Goal: Task Accomplishment & Management: Use online tool/utility

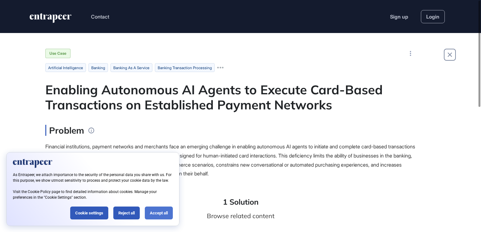
click at [159, 214] on div "Accept all" at bounding box center [159, 213] width 28 height 13
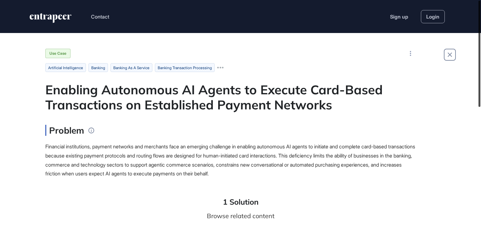
drag, startPoint x: 480, startPoint y: 45, endPoint x: 476, endPoint y: 30, distance: 15.6
click at [476, 30] on div "Contact Sign up Login Use Case artificial intelligence banking banking as a ser…" at bounding box center [240, 116] width 481 height 232
click at [402, 19] on link "Sign up" at bounding box center [399, 17] width 18 height 8
click at [437, 20] on link "Login" at bounding box center [433, 16] width 24 height 13
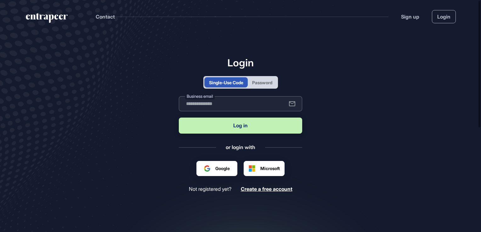
click at [224, 105] on input "text" at bounding box center [240, 103] width 123 height 15
type input "**********"
click at [243, 129] on button "Log in" at bounding box center [240, 126] width 123 height 16
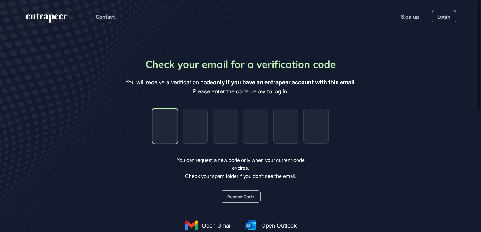
type input "*"
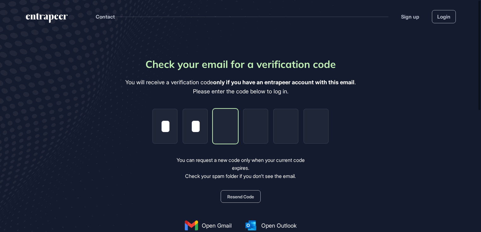
type input "*"
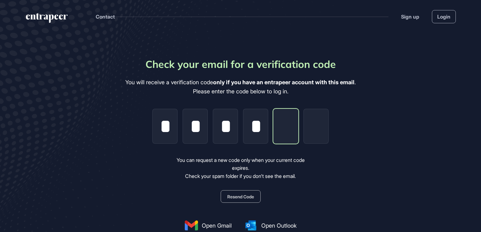
type input "*"
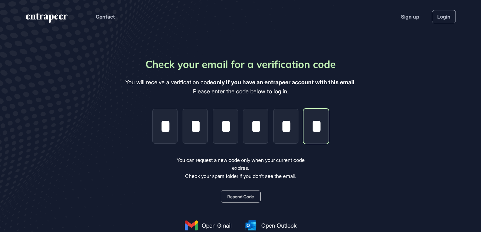
scroll to position [0, 0]
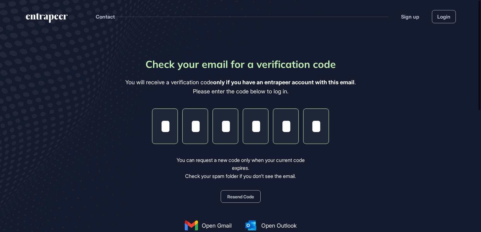
type input "*"
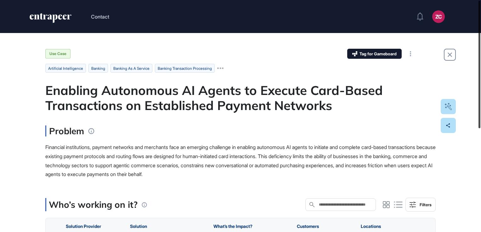
drag, startPoint x: 481, startPoint y: 37, endPoint x: 482, endPoint y: 13, distance: 23.3
click at [481, 13] on html "Contact ZC Dashboard Profile My Content Request More Data Use Case Tag for Game…" at bounding box center [240, 116] width 481 height 232
click at [55, 18] on icon "entrapeer-logo" at bounding box center [50, 18] width 43 height 10
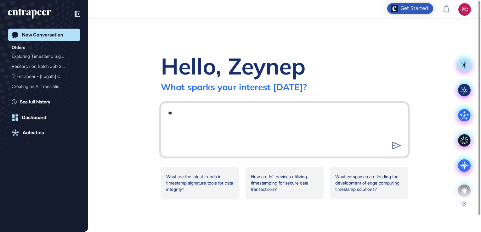
type textarea "*"
type textarea "**********"
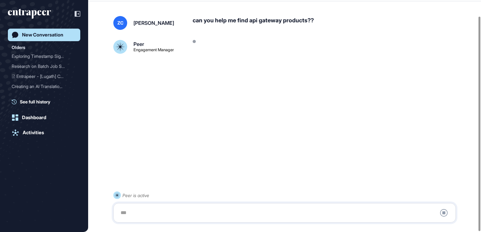
scroll to position [18, 0]
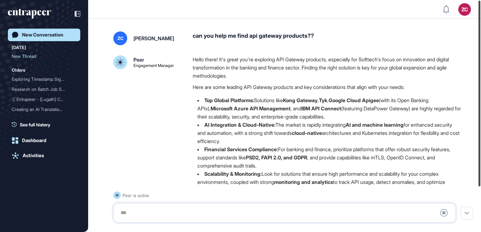
drag, startPoint x: 481, startPoint y: 67, endPoint x: 477, endPoint y: 1, distance: 65.9
click at [479, 1] on div at bounding box center [480, 94] width 2 height 186
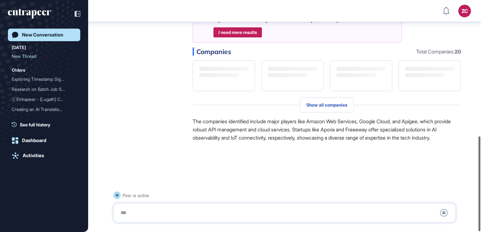
scroll to position [333, 0]
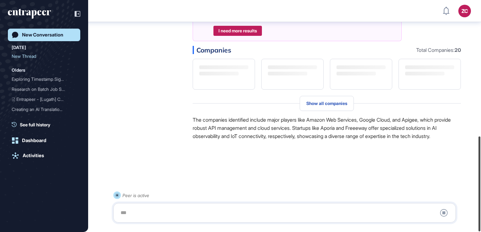
drag, startPoint x: 479, startPoint y: 142, endPoint x: 480, endPoint y: 149, distance: 6.6
click at [480, 149] on div at bounding box center [480, 184] width 2 height 95
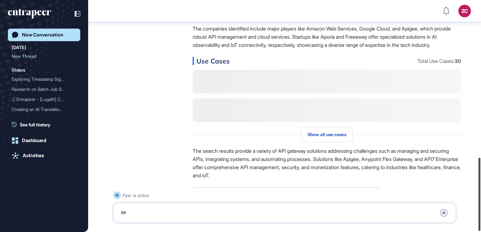
scroll to position [498, 0]
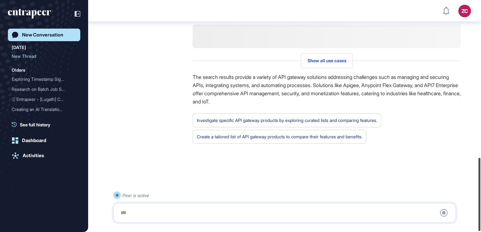
drag, startPoint x: 480, startPoint y: 158, endPoint x: 481, endPoint y: 191, distance: 33.1
click at [481, 191] on html "ZC Dashboard Profile My Content Request More Data New Conversation [DATE] New T…" at bounding box center [240, 116] width 481 height 232
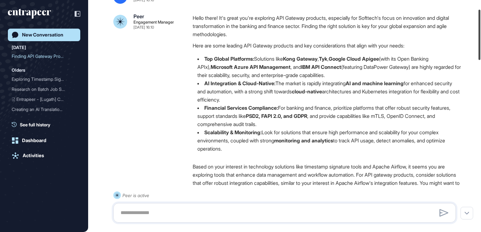
scroll to position [0, 0]
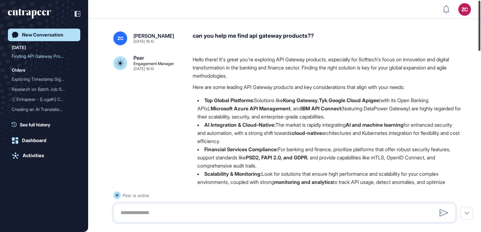
drag, startPoint x: 479, startPoint y: 190, endPoint x: 478, endPoint y: 35, distance: 154.3
click at [479, 35] on div at bounding box center [480, 26] width 2 height 50
click at [29, 142] on div "Dashboard" at bounding box center [34, 141] width 24 height 6
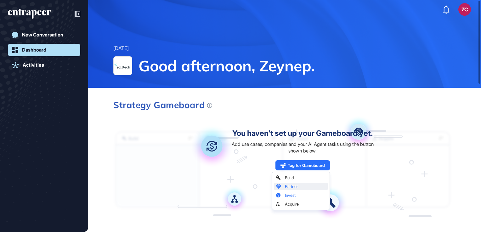
click at [42, 11] on icon "entrapeer-logo" at bounding box center [29, 14] width 43 height 10
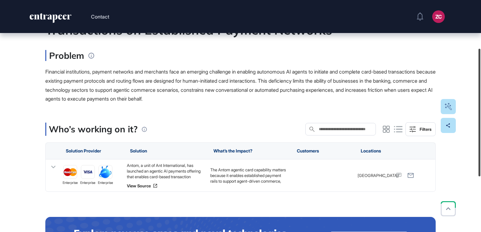
scroll to position [75, 0]
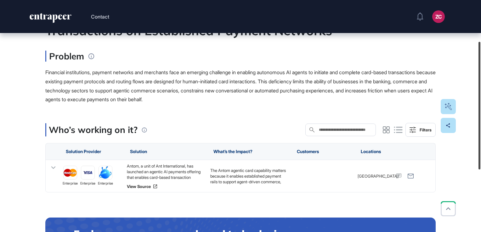
drag, startPoint x: 480, startPoint y: 55, endPoint x: 482, endPoint y: 96, distance: 41.3
click at [481, 96] on html "Contact ZC Dashboard Profile My Content Request More Data Use Case Tag for Game…" at bounding box center [240, 116] width 481 height 232
click at [54, 169] on icon at bounding box center [53, 168] width 4 height 3
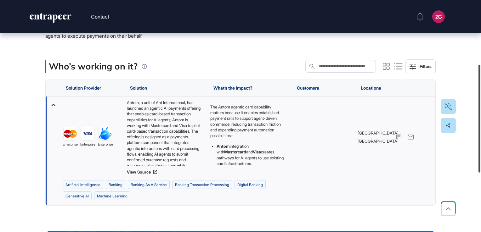
scroll to position [138, 0]
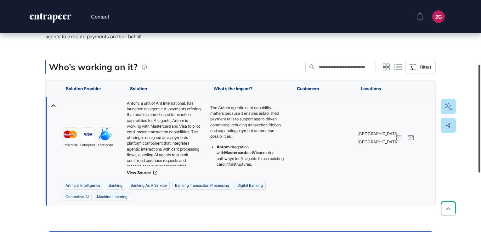
drag, startPoint x: 481, startPoint y: 89, endPoint x: 479, endPoint y: 118, distance: 29.4
click at [479, 118] on div at bounding box center [480, 119] width 2 height 108
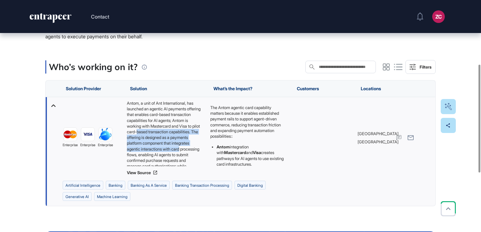
drag, startPoint x: 204, startPoint y: 133, endPoint x: 203, endPoint y: 153, distance: 20.2
click at [203, 153] on div "Antom, a unit of Ant International, has launched an agentic AI payments offerin…" at bounding box center [165, 137] width 83 height 81
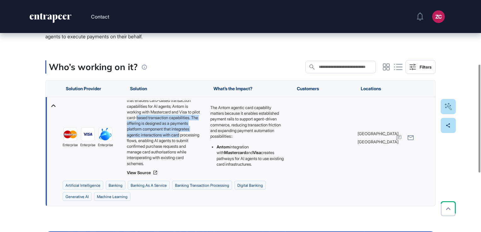
scroll to position [0, 0]
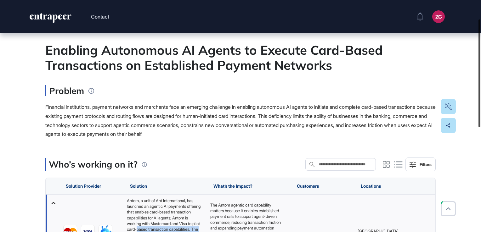
drag, startPoint x: 481, startPoint y: 120, endPoint x: 477, endPoint y: 76, distance: 44.5
click at [479, 76] on div at bounding box center [480, 74] width 2 height 108
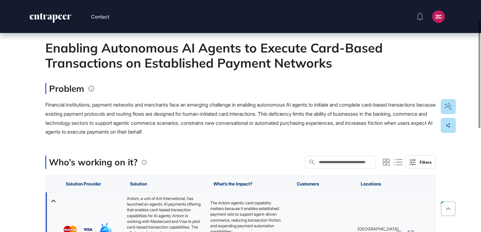
click at [342, 146] on main "Use Case Tag for Gameboard Build Partner Invest Acquire artificial intelligence…" at bounding box center [240, 189] width 391 height 367
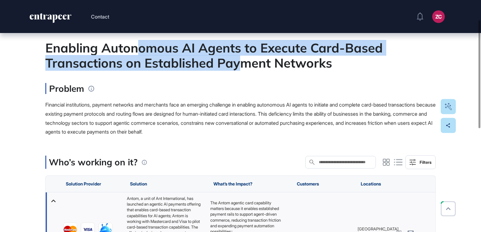
drag, startPoint x: 138, startPoint y: 45, endPoint x: 241, endPoint y: 59, distance: 103.9
click at [241, 59] on div "Enabling Autonomous AI Agents to Execute Card-Based Transactions on Established…" at bounding box center [240, 55] width 391 height 30
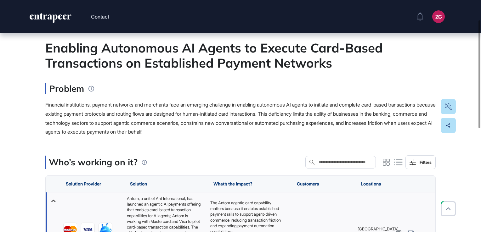
click at [328, 116] on span "Financial institutions, payment networks and merchants face an emerging challen…" at bounding box center [240, 118] width 391 height 33
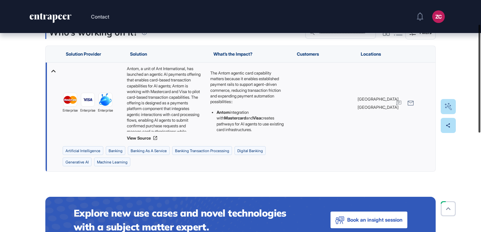
scroll to position [0, 0]
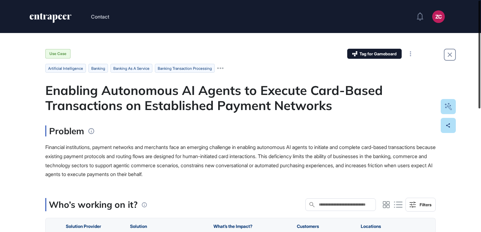
drag, startPoint x: 481, startPoint y: 58, endPoint x: 481, endPoint y: 24, distance: 33.7
click at [481, 24] on html "Contact ZC Dashboard Profile My Content Request More Data Use Case Tag for Game…" at bounding box center [240, 116] width 481 height 232
click at [52, 17] on icon "entrapeer-logo" at bounding box center [50, 18] width 43 height 10
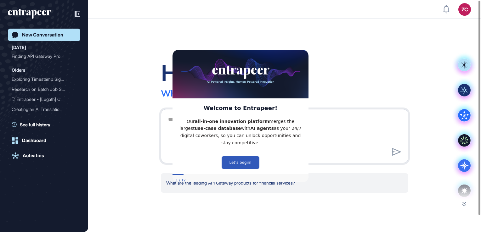
click at [142, 188] on div "Hello, Zeynep What sparks your interest today? What are the leading API Gateway…" at bounding box center [284, 126] width 393 height 214
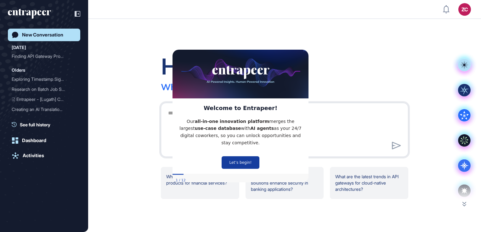
click at [243, 159] on button "Let’s begin!" at bounding box center [241, 162] width 38 height 13
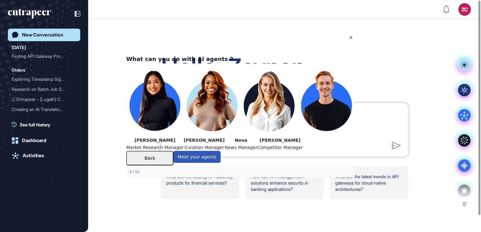
click at [409, 53] on div "Hello, Zeynep What sparks your interest today? What are the leading API Gateway…" at bounding box center [285, 125] width 268 height 147
click at [351, 37] on icon "Close Preview" at bounding box center [351, 37] width 3 height 3
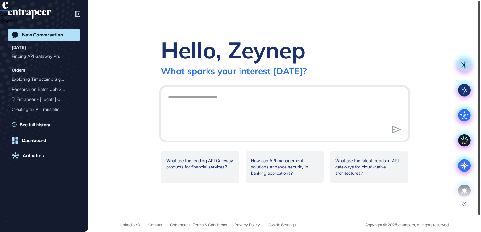
scroll to position [18, 0]
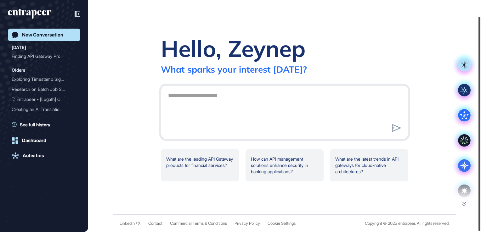
drag, startPoint x: 478, startPoint y: 58, endPoint x: 480, endPoint y: 83, distance: 24.4
click at [480, 83] on div at bounding box center [480, 124] width 2 height 215
click at [466, 205] on icon at bounding box center [465, 205] width 4 height 4
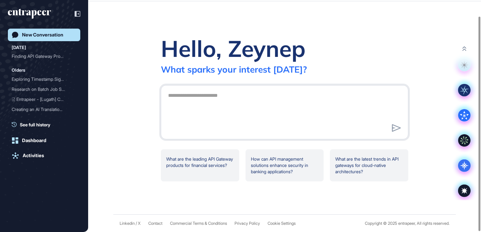
scroll to position [3, 0]
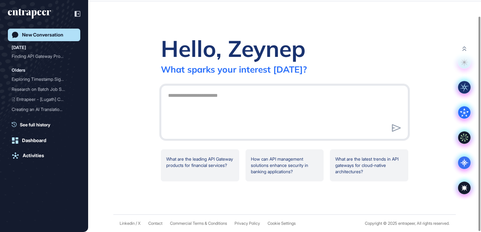
click at [336, 186] on div "Hello, Zeynep What sparks your interest today? What are the leading API Gateway…" at bounding box center [284, 108] width 393 height 214
